Goal: Transaction & Acquisition: Download file/media

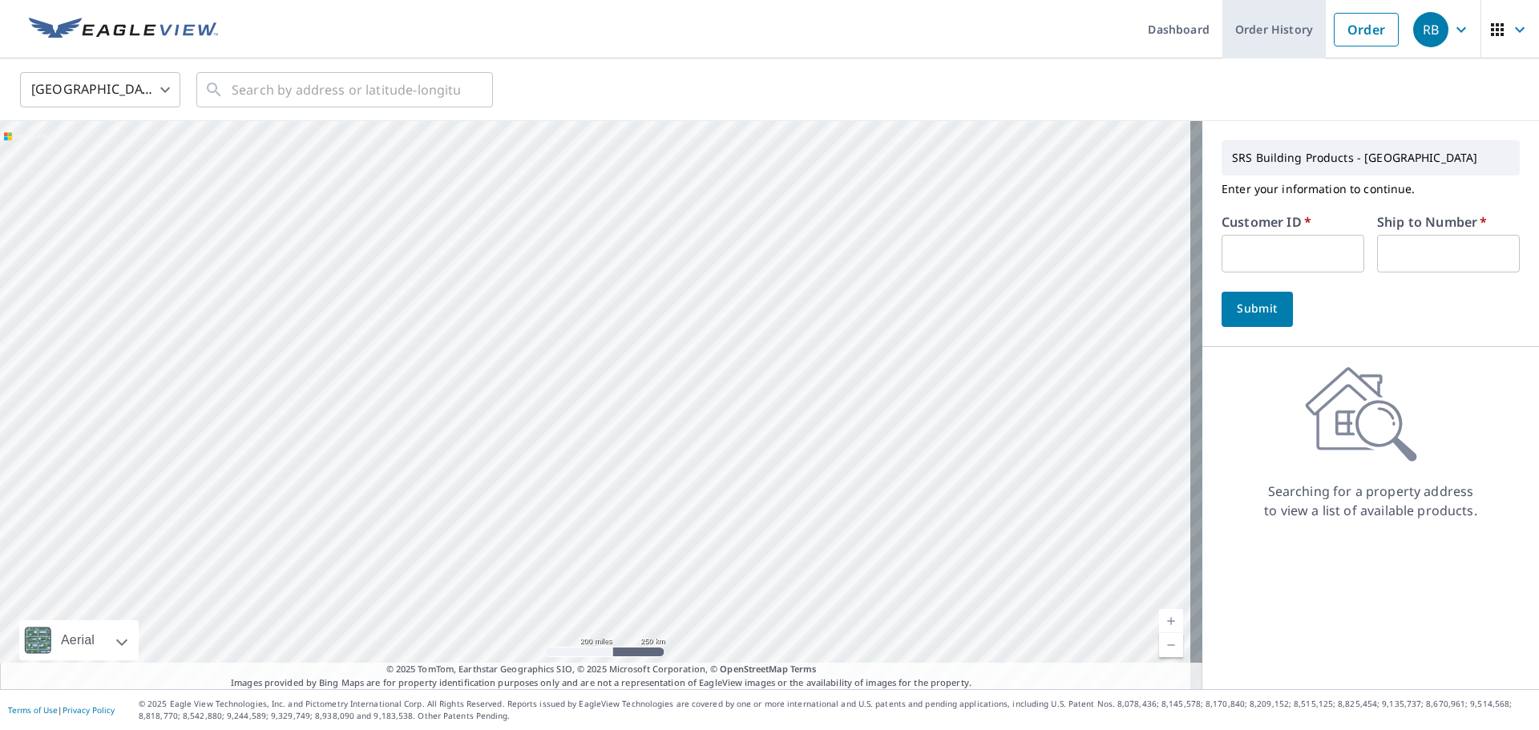
click at [1270, 35] on link "Order History" at bounding box center [1273, 29] width 103 height 59
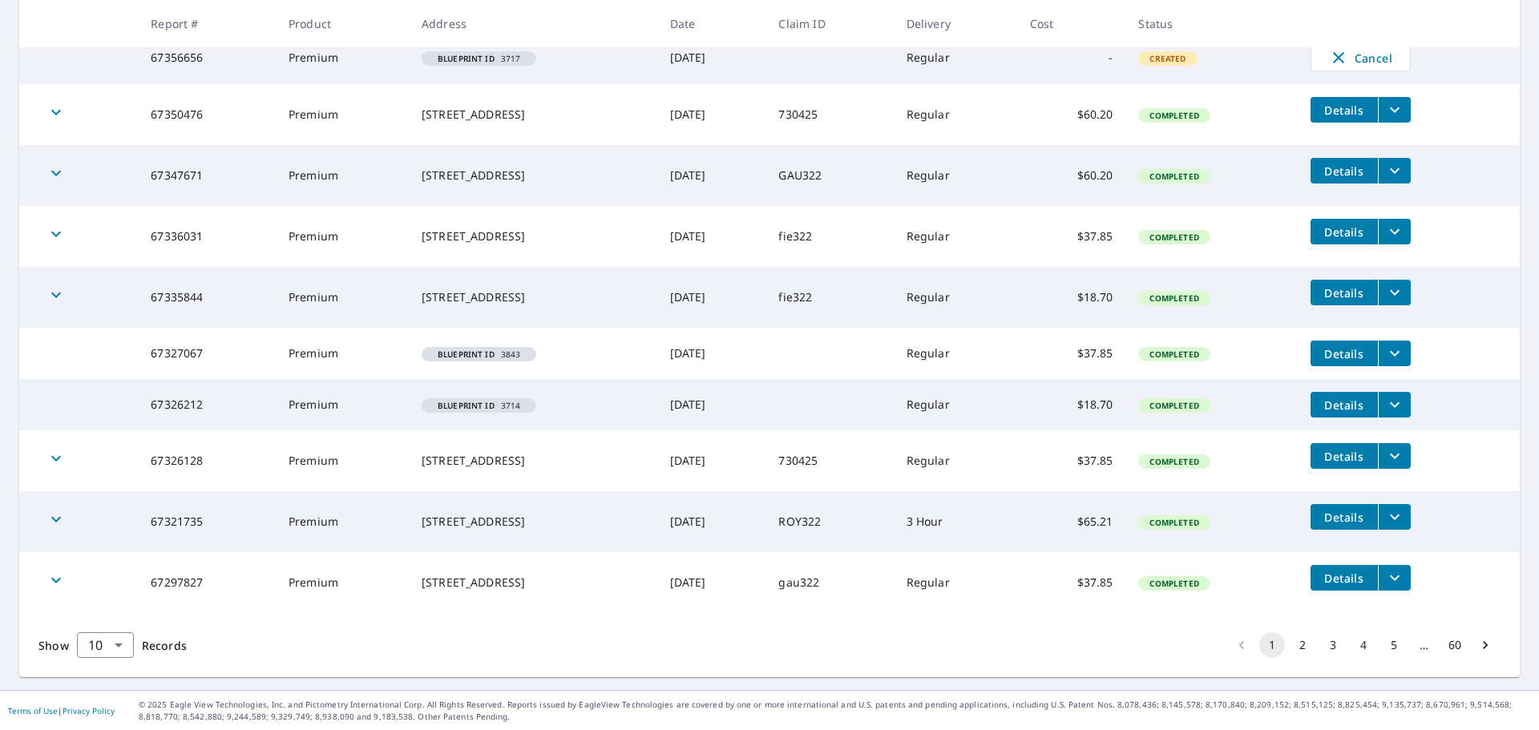
scroll to position [325, 0]
click at [1397, 579] on icon "filesDropdownBtn-67297827" at bounding box center [1394, 576] width 19 height 19
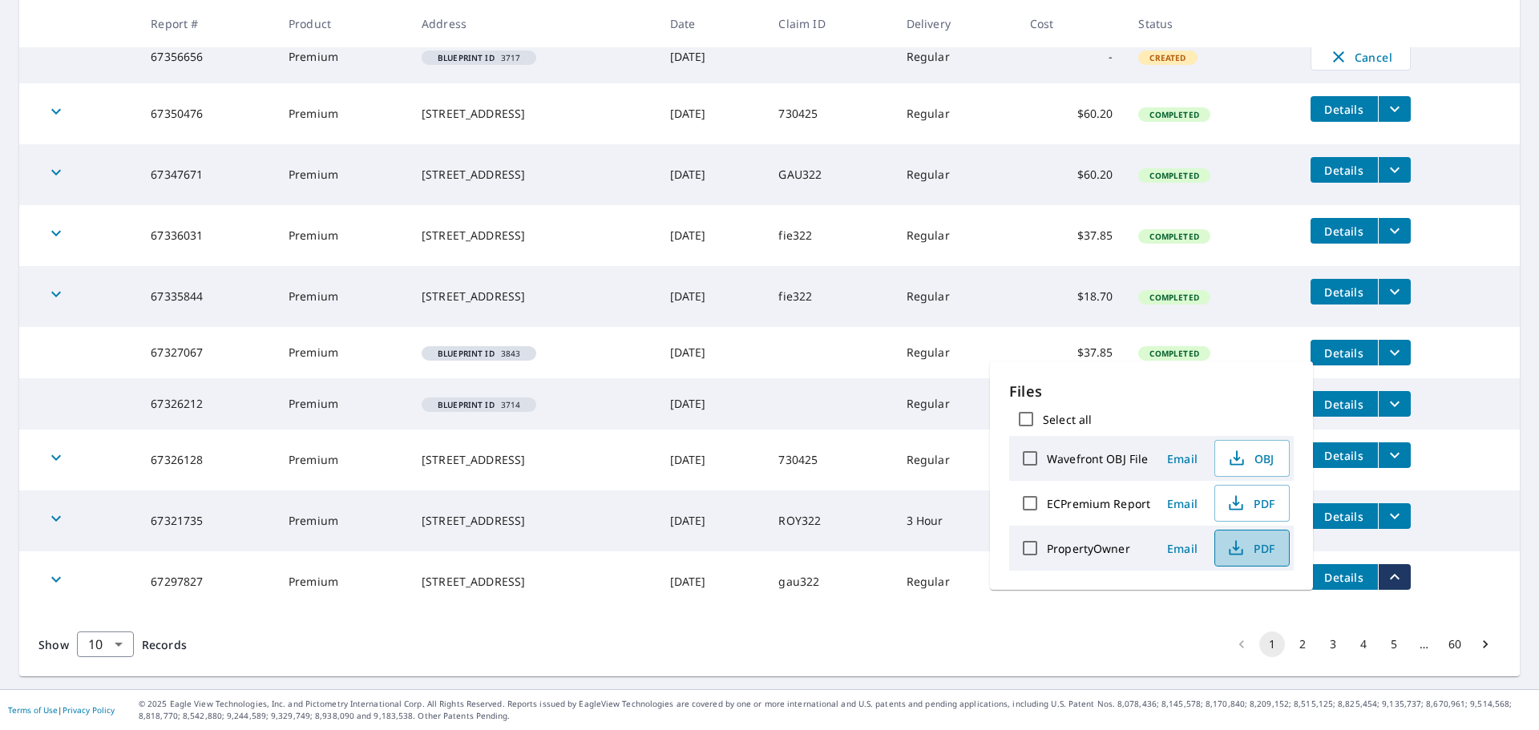
click at [1250, 551] on span "PDF" at bounding box center [1250, 548] width 51 height 19
click at [1272, 501] on span "PDF" at bounding box center [1250, 503] width 51 height 19
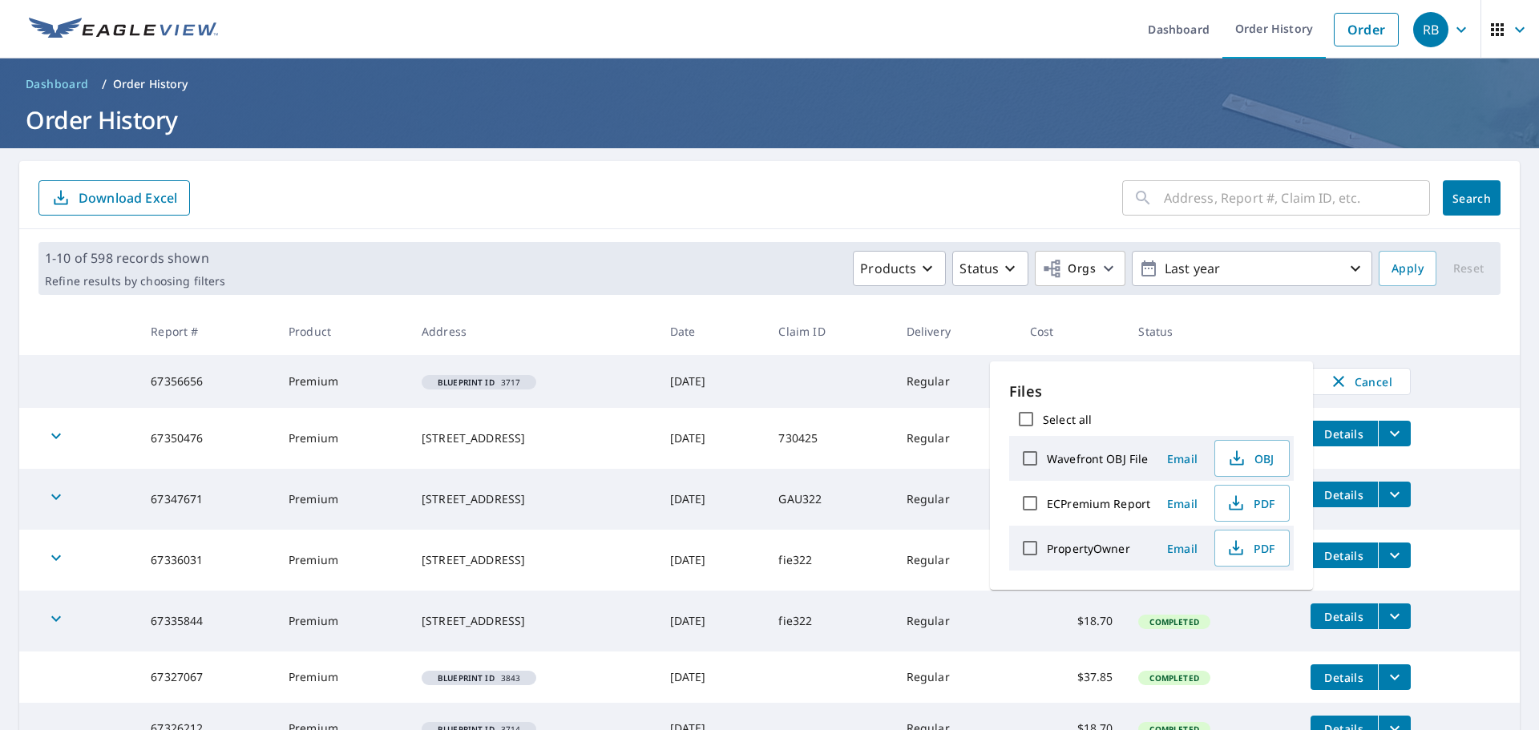
scroll to position [325, 0]
